Goal: Transaction & Acquisition: Subscribe to service/newsletter

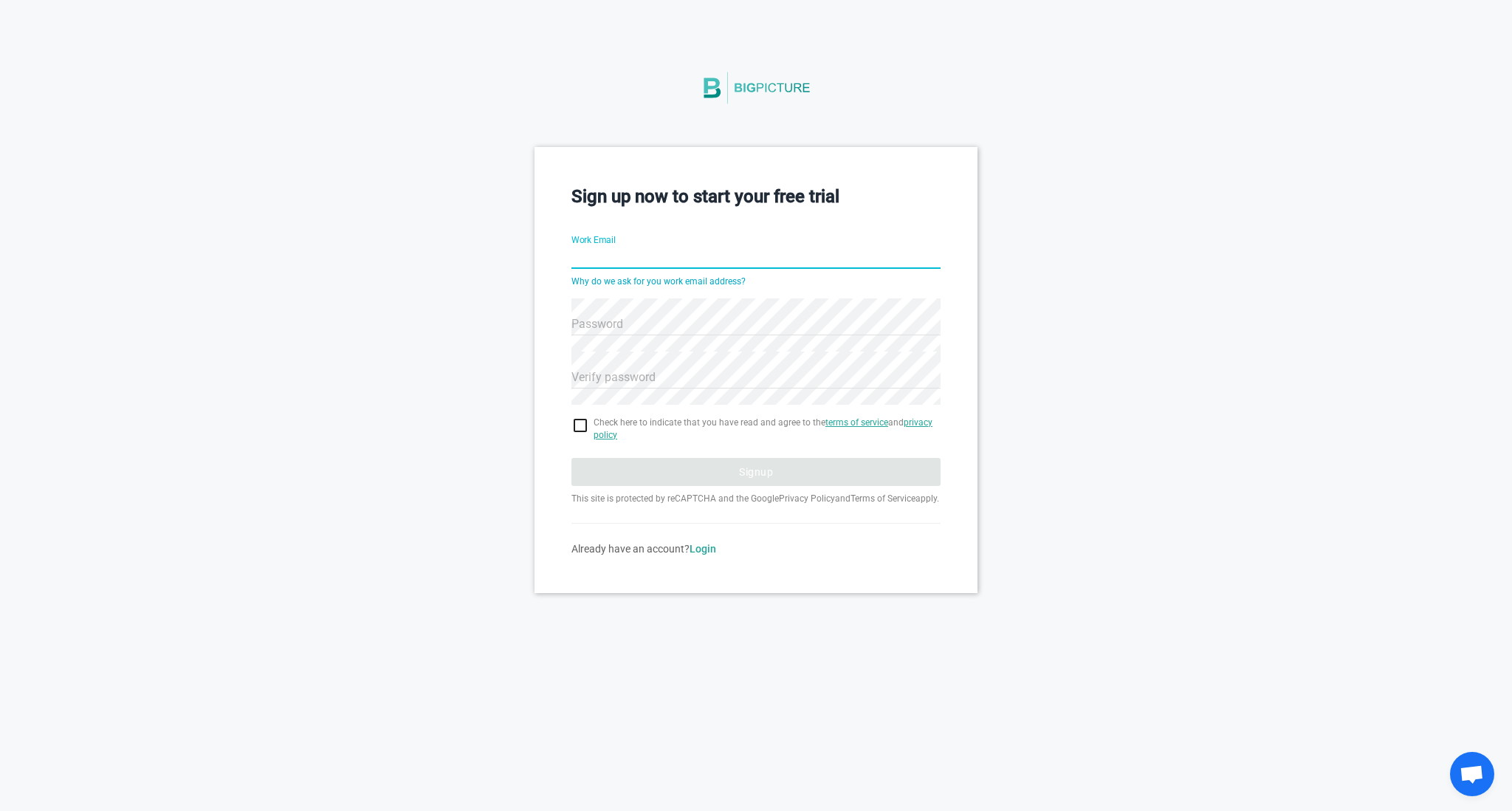
click at [676, 260] on input "Work Email" at bounding box center [756, 258] width 369 height 53
click at [677, 253] on input "Work Email" at bounding box center [756, 258] width 369 height 53
click at [1225, 312] on div "Sign up now to start your free trial Work Email Why do we ask for you work emai…" at bounding box center [756, 370] width 1512 height 445
click at [627, 250] on input "Work Email" at bounding box center [756, 258] width 369 height 53
type input "[EMAIL_ADDRESS][DOMAIN_NAME]"
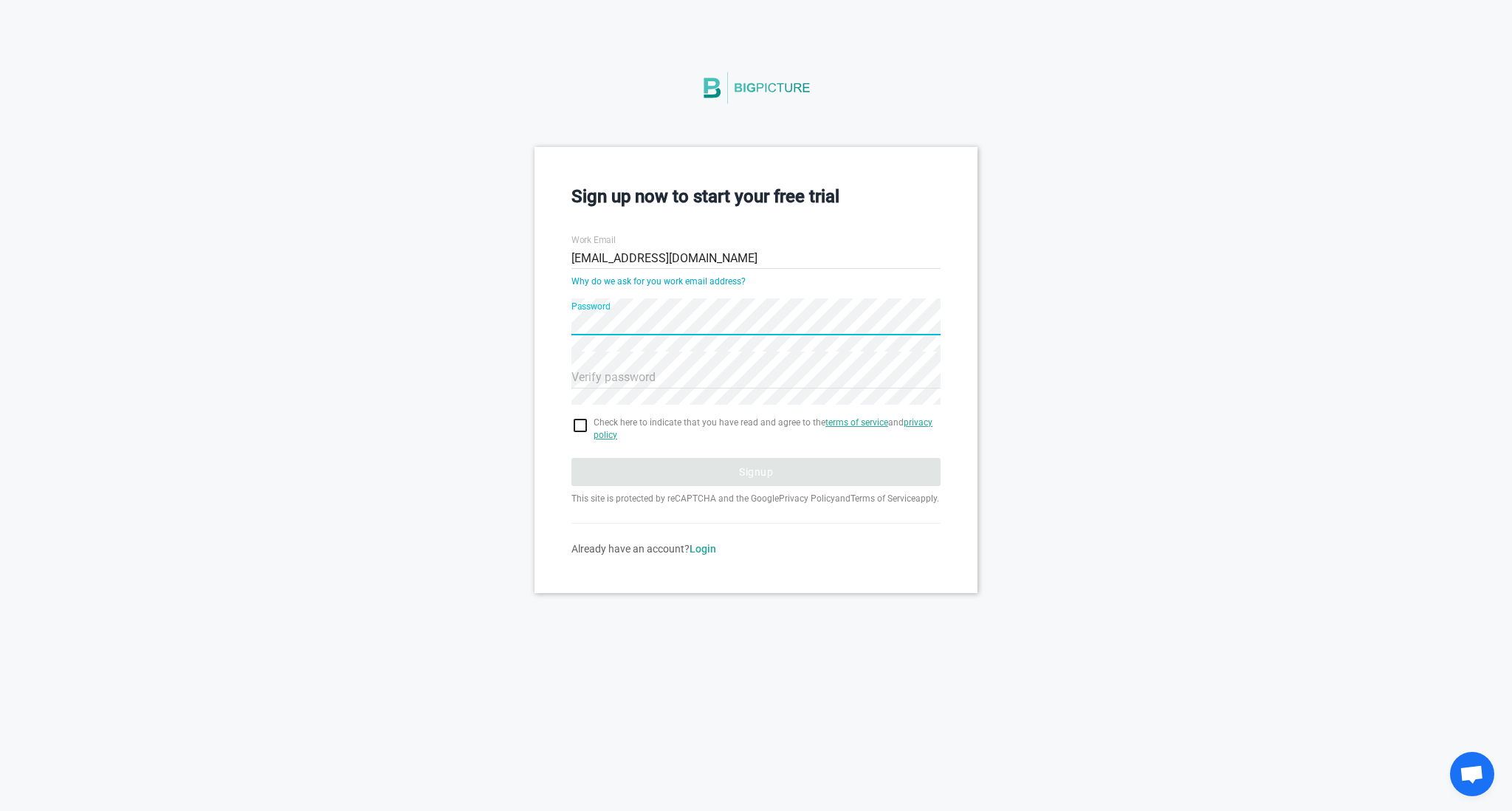
click at [531, 315] on div "Sign up now to start your free trial Work Email [EMAIL_ADDRESS][DOMAIN_NAME] Wh…" at bounding box center [756, 370] width 1512 height 445
click at [583, 424] on input "checkbox" at bounding box center [756, 425] width 369 height 18
checkbox input "true"
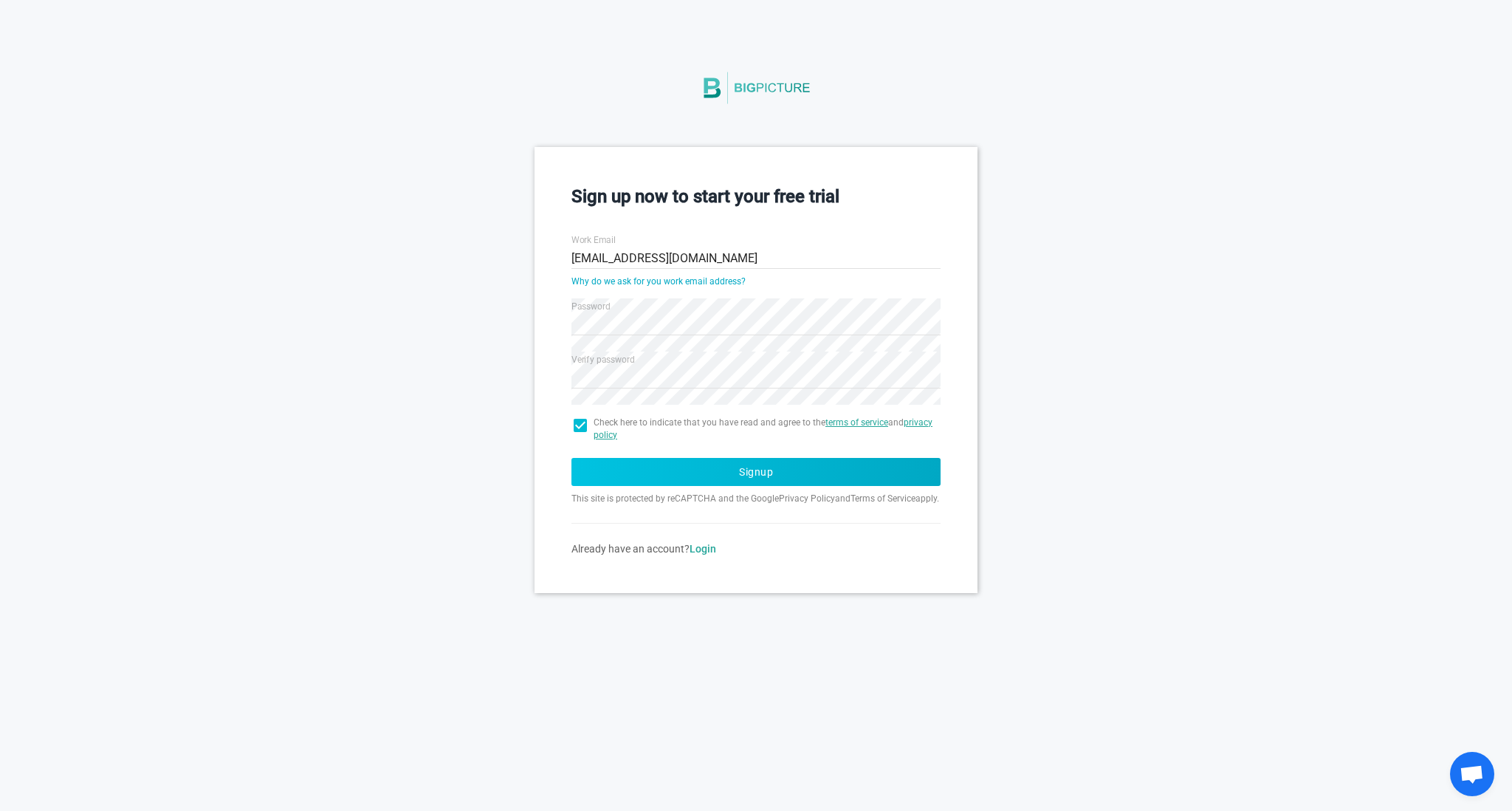
click at [729, 473] on button "Signup" at bounding box center [756, 472] width 369 height 28
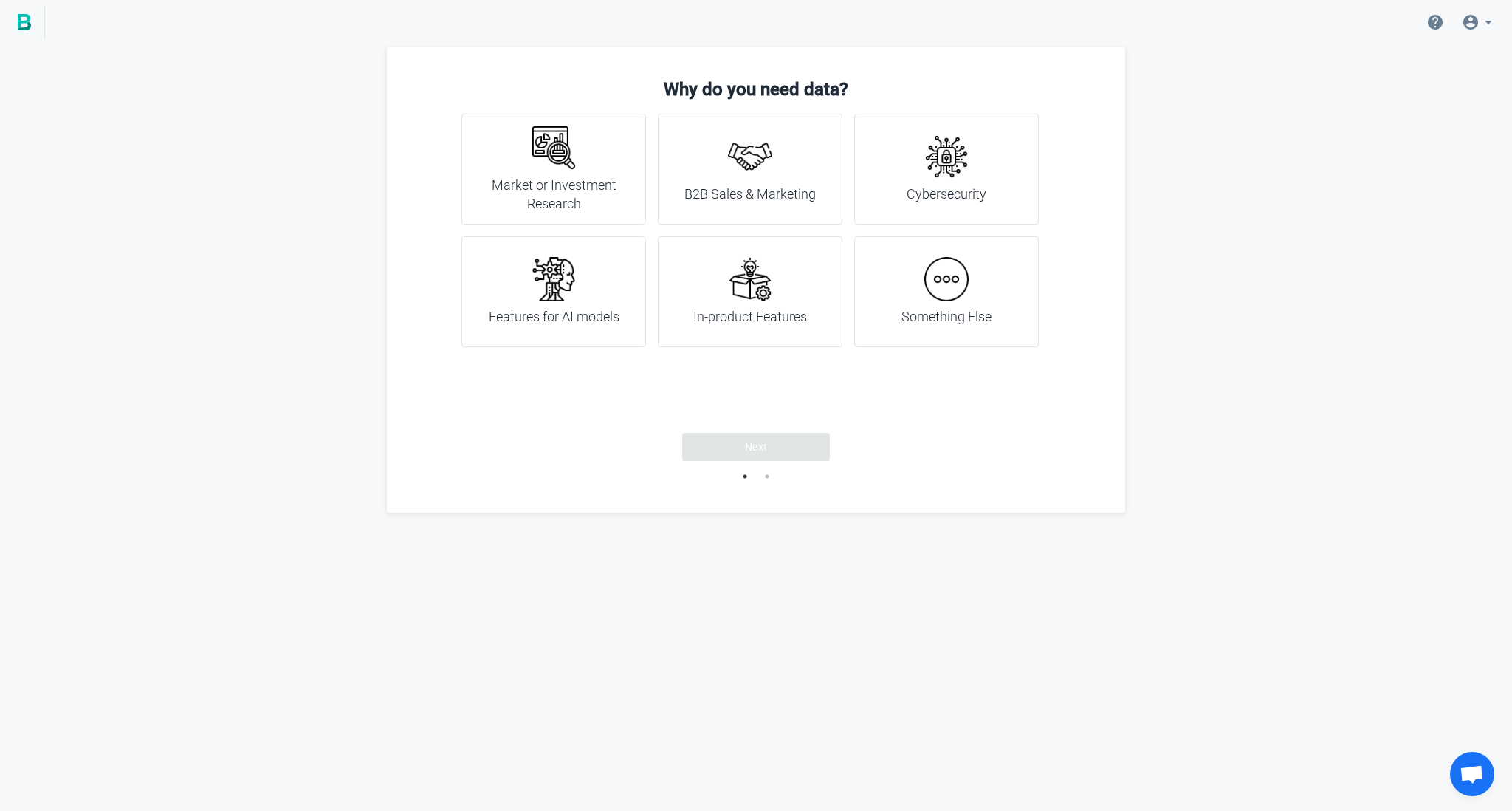
click at [779, 205] on div "B2B Sales & Marketing" at bounding box center [750, 169] width 185 height 111
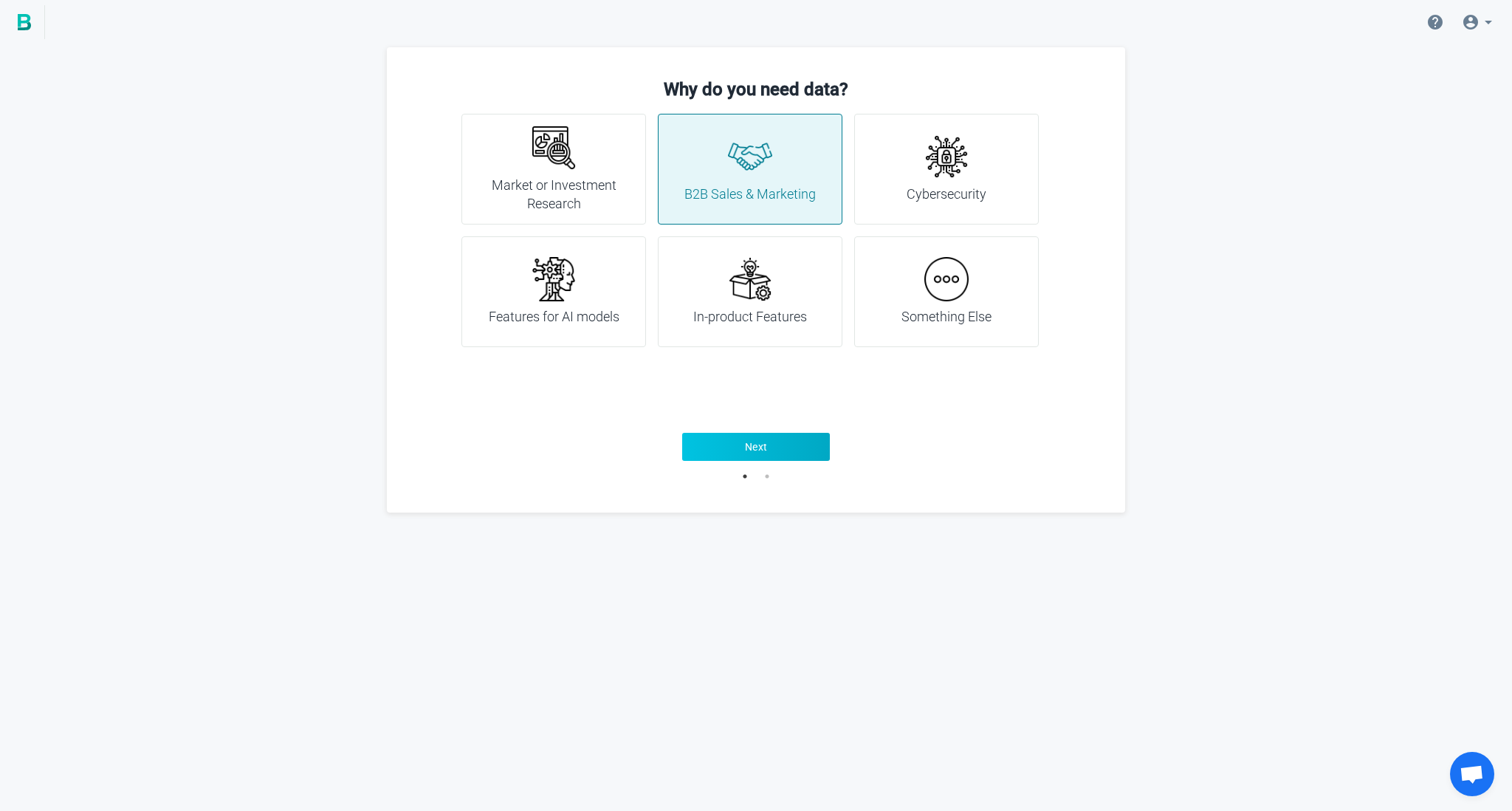
click at [773, 452] on button "Next" at bounding box center [756, 446] width 147 height 28
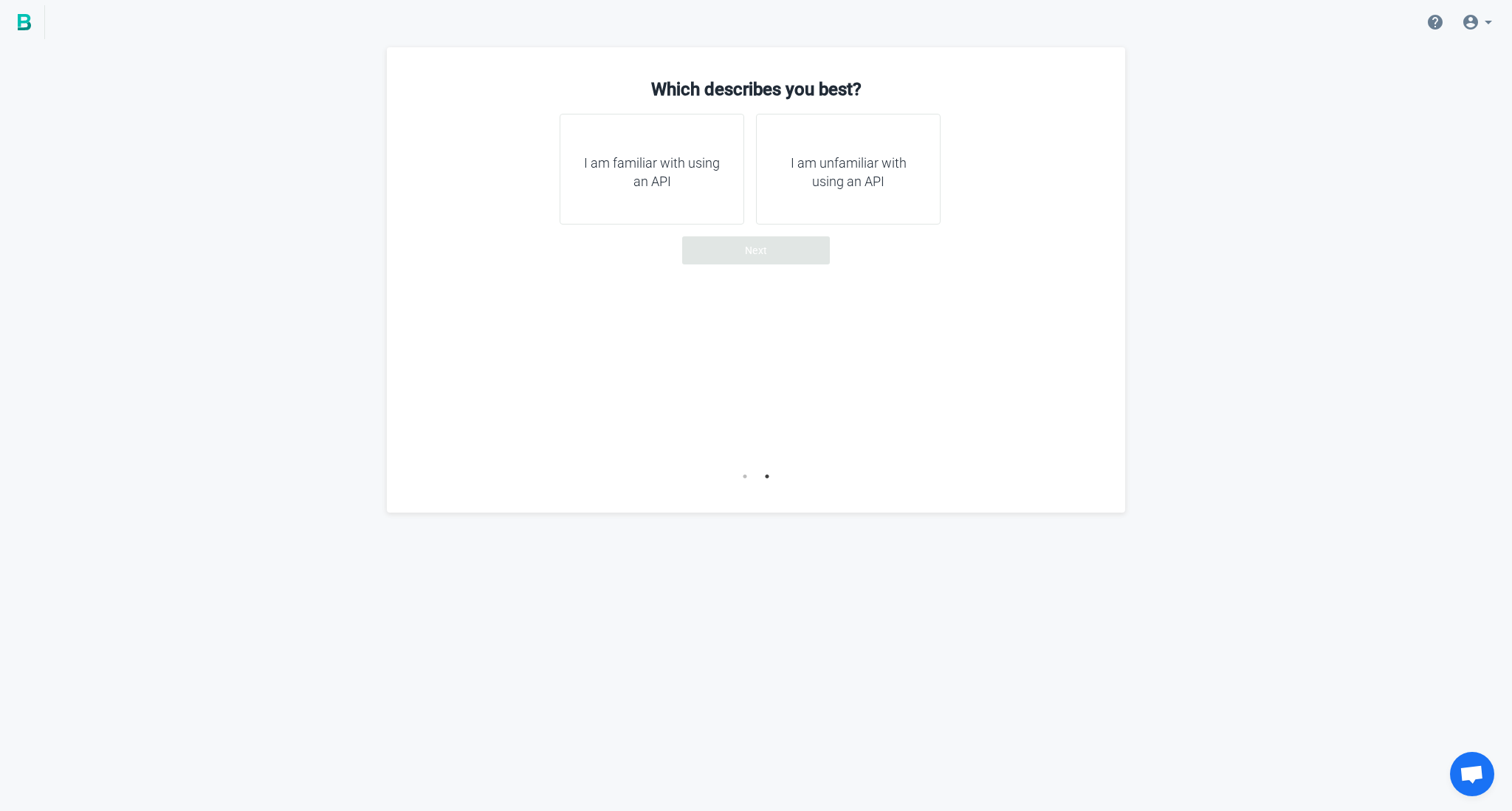
click at [674, 167] on h4 "I am familiar with using an API" at bounding box center [651, 172] width 147 height 37
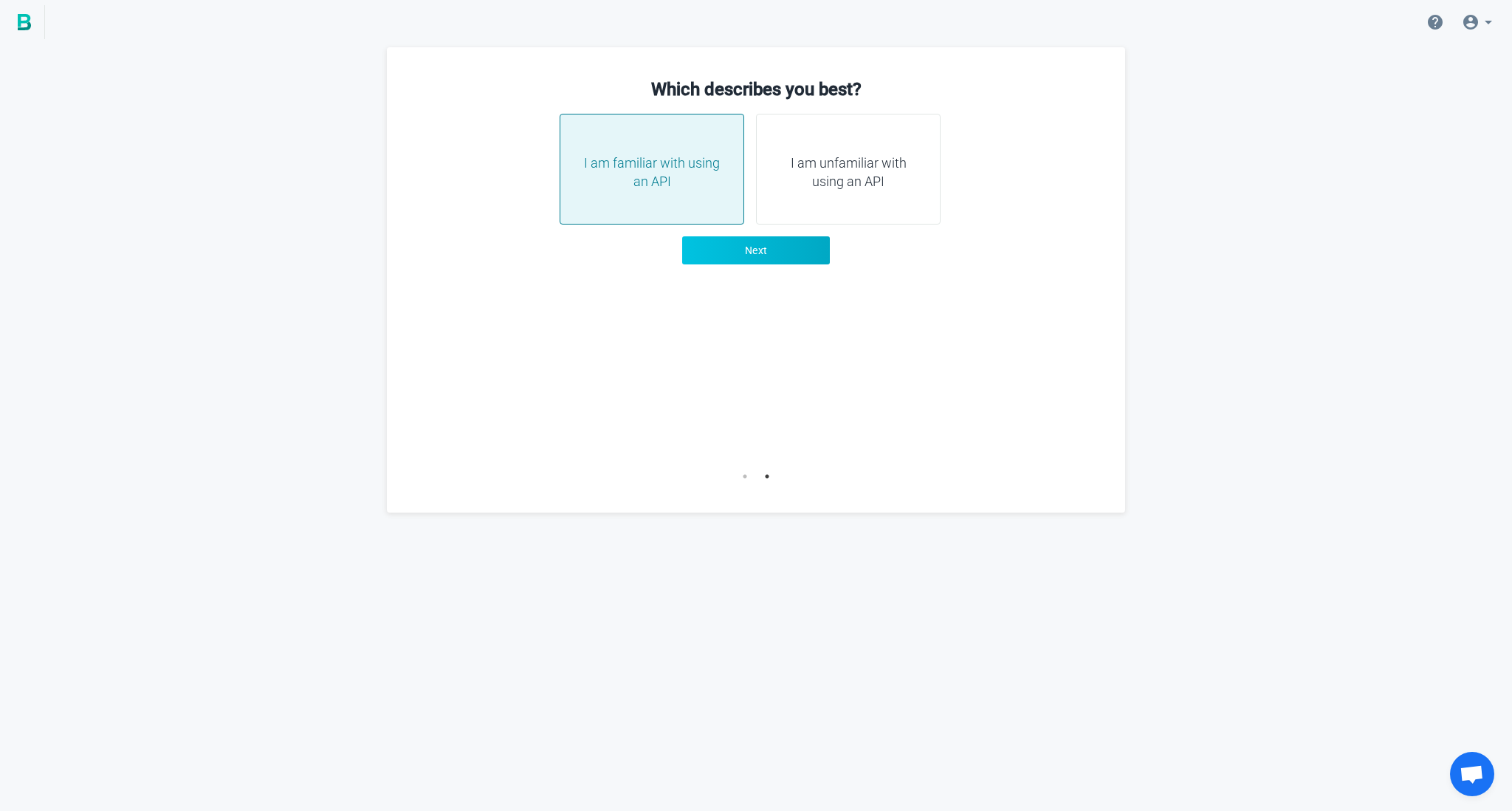
click at [811, 261] on button "Next" at bounding box center [756, 250] width 147 height 28
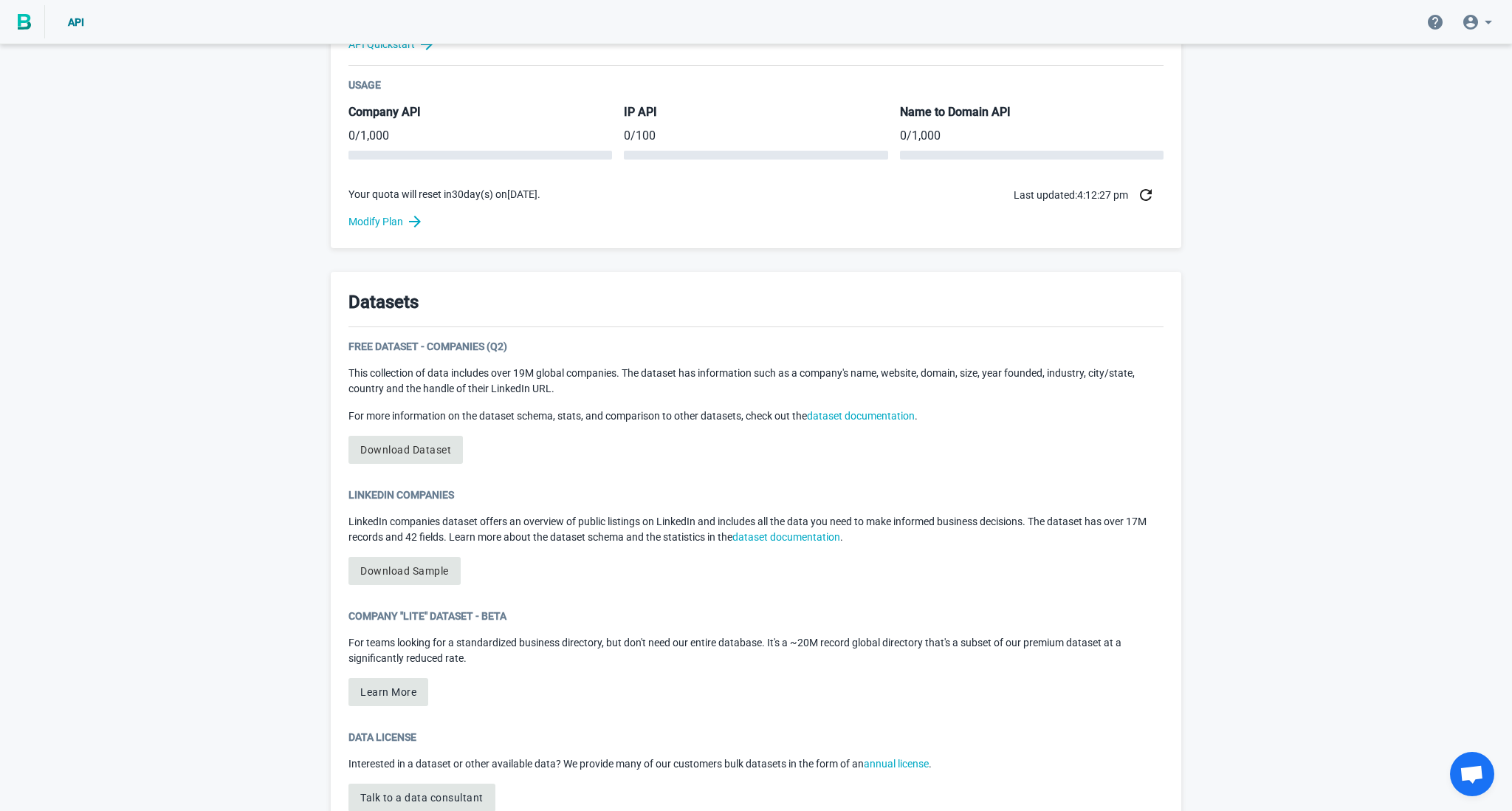
scroll to position [596, 0]
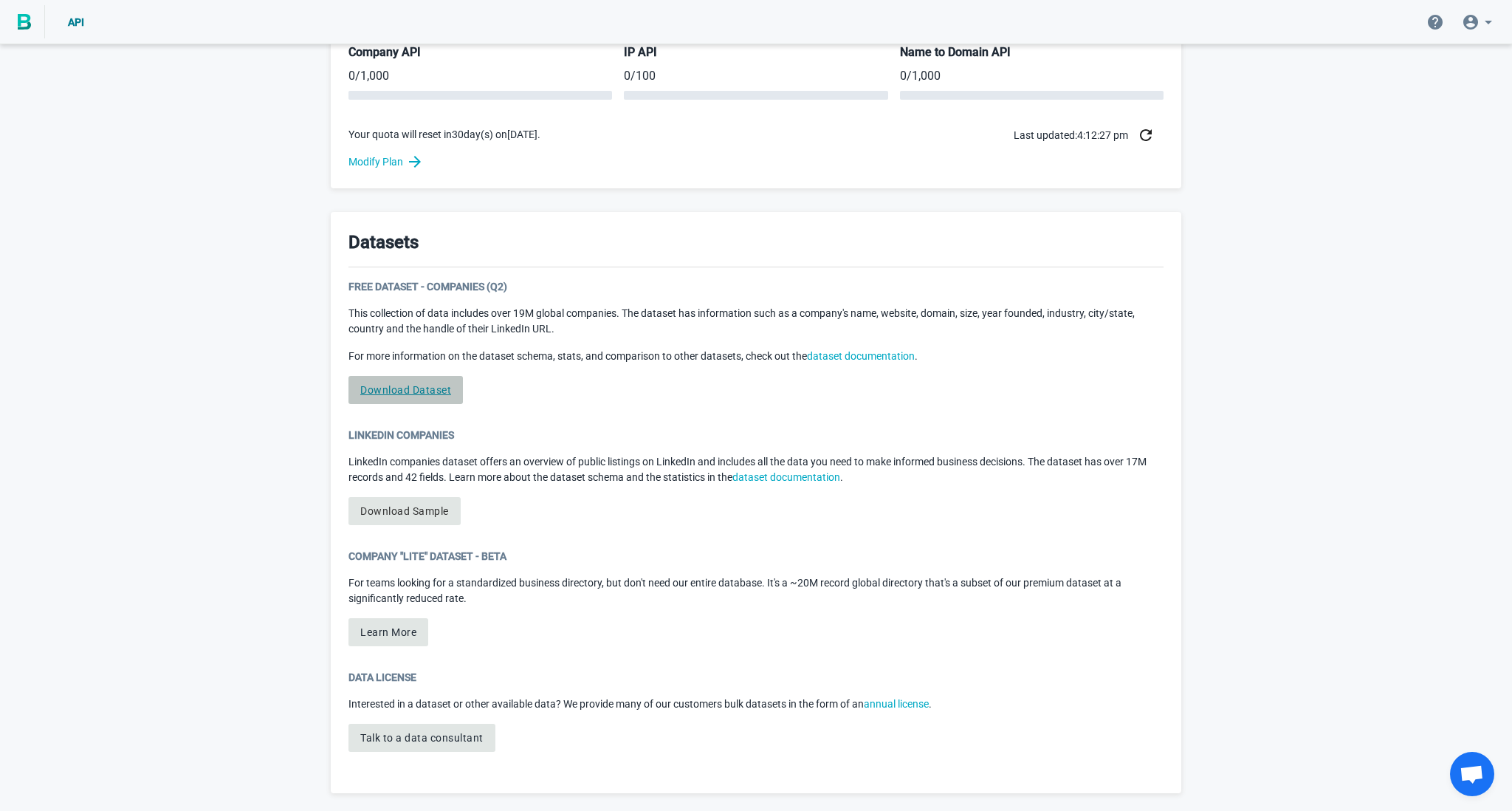
click at [435, 392] on link "Download Dataset" at bounding box center [406, 390] width 115 height 28
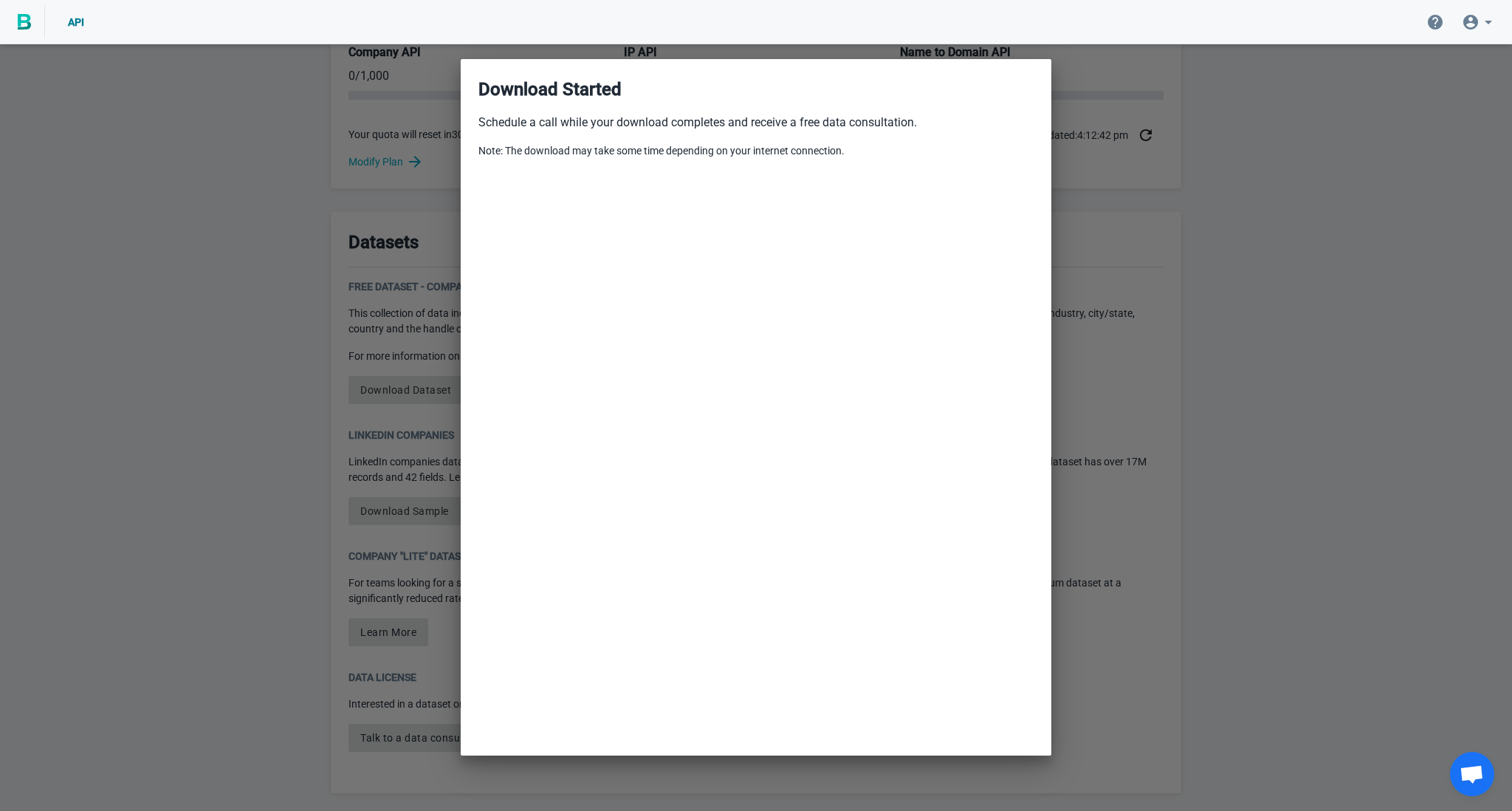
click at [205, 256] on div at bounding box center [756, 406] width 1512 height 811
